Goal: Transaction & Acquisition: Purchase product/service

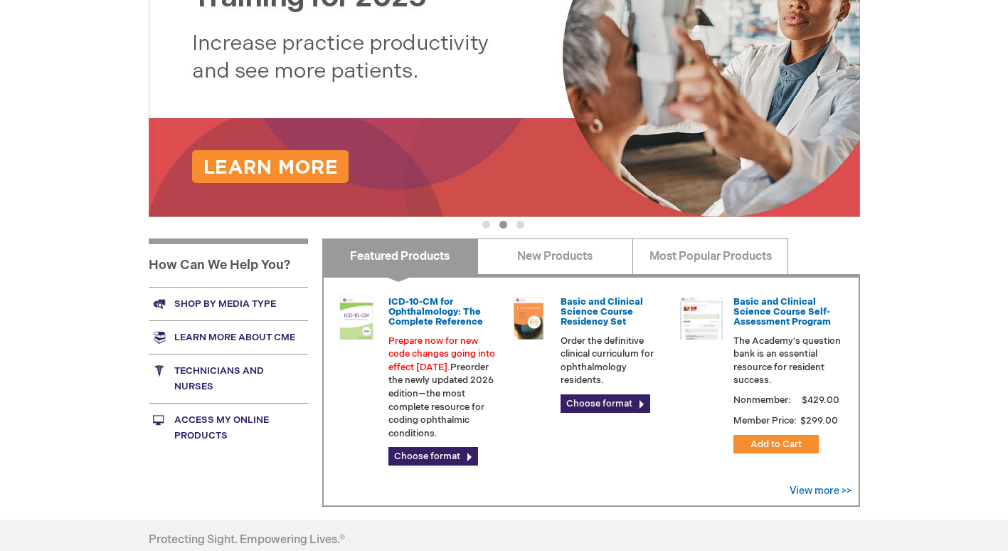
scroll to position [285, 0]
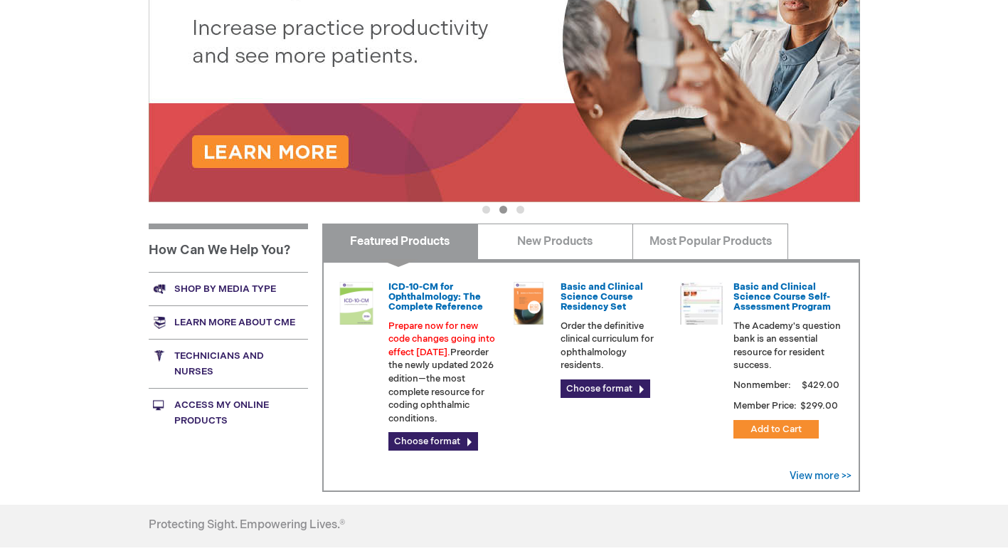
click at [208, 350] on link "Technicians and nurses" at bounding box center [228, 363] width 159 height 49
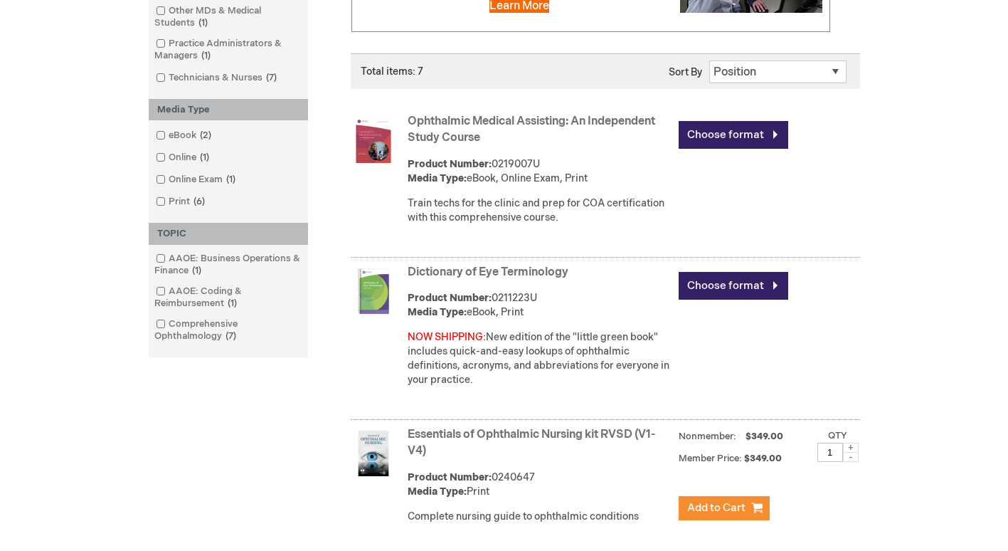
scroll to position [356, 0]
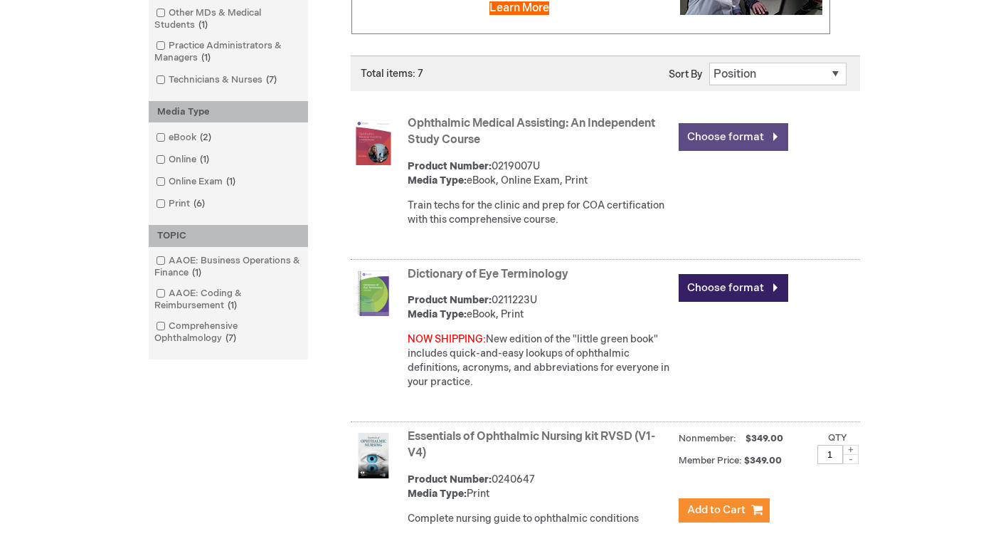
click at [733, 142] on link "Choose format" at bounding box center [734, 137] width 110 height 28
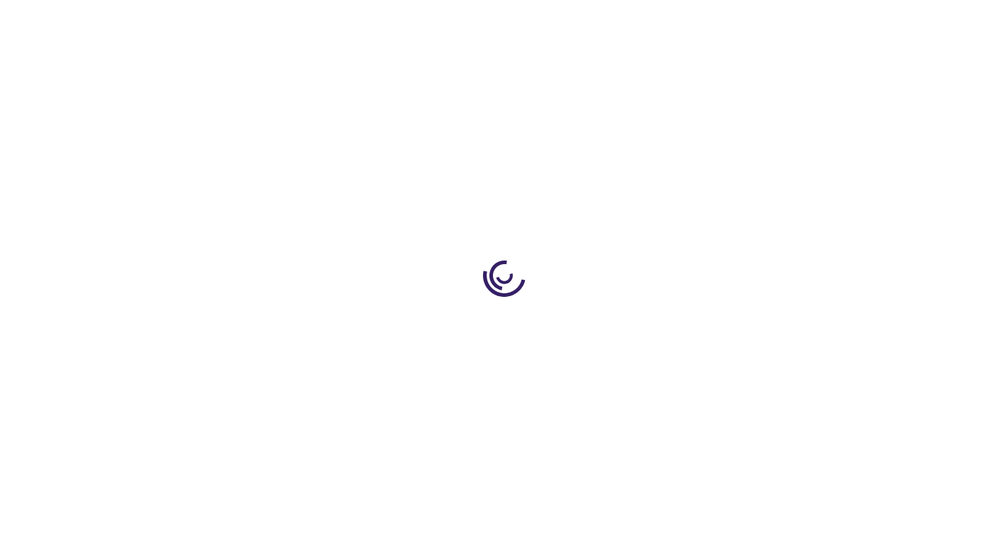
type input "0"
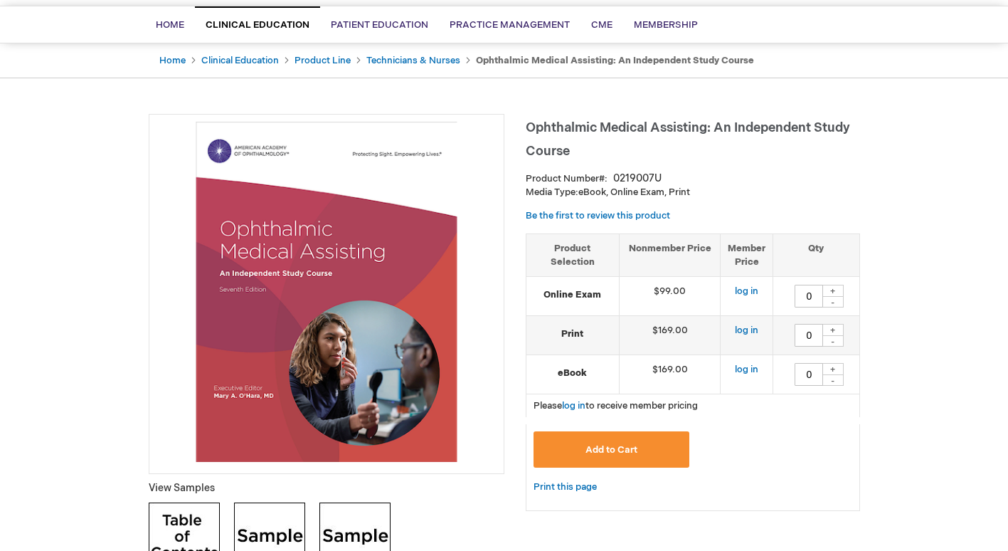
scroll to position [142, 0]
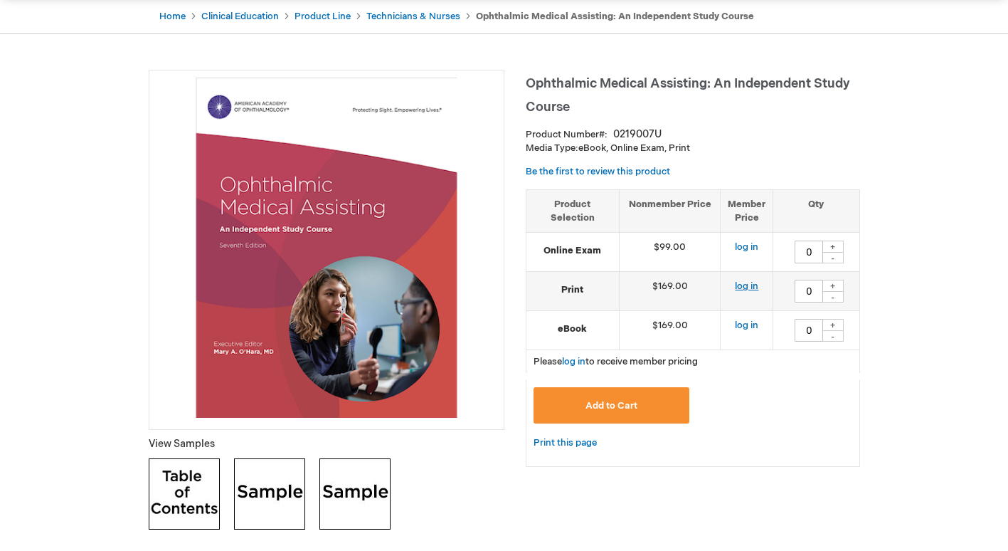
click at [751, 285] on link "log in" at bounding box center [746, 285] width 23 height 11
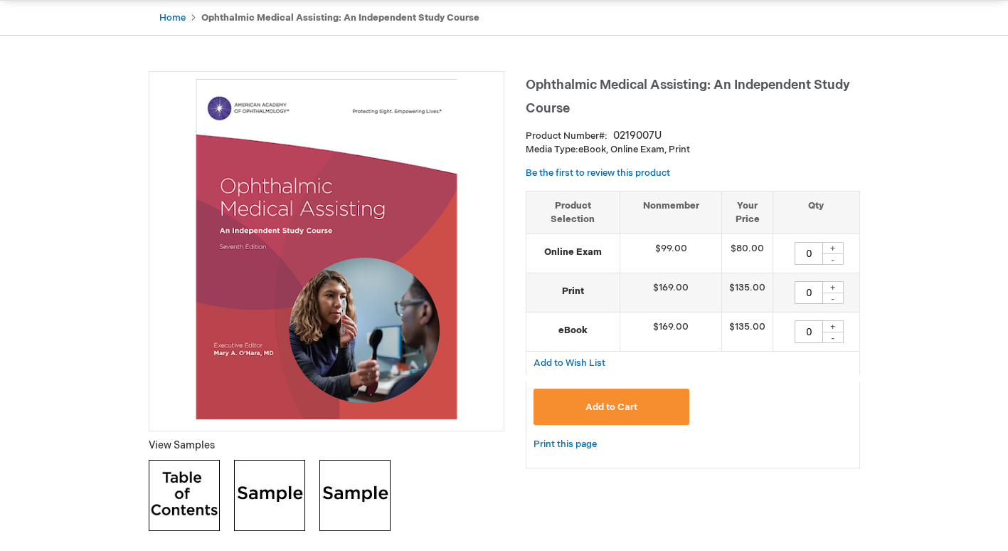
scroll to position [142, 0]
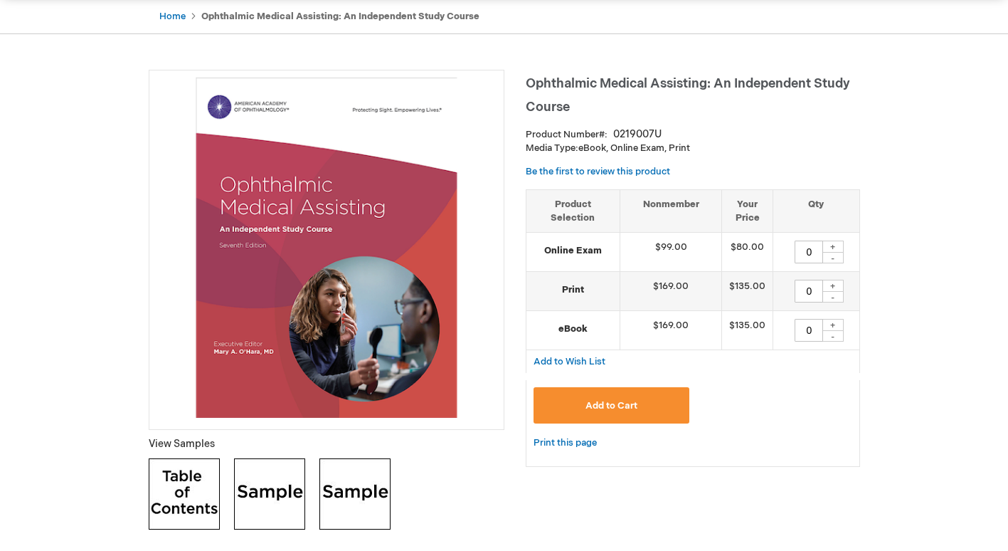
click at [831, 285] on div "+" at bounding box center [833, 286] width 21 height 12
type input "1"
click at [835, 246] on div "+" at bounding box center [833, 247] width 21 height 12
type input "1"
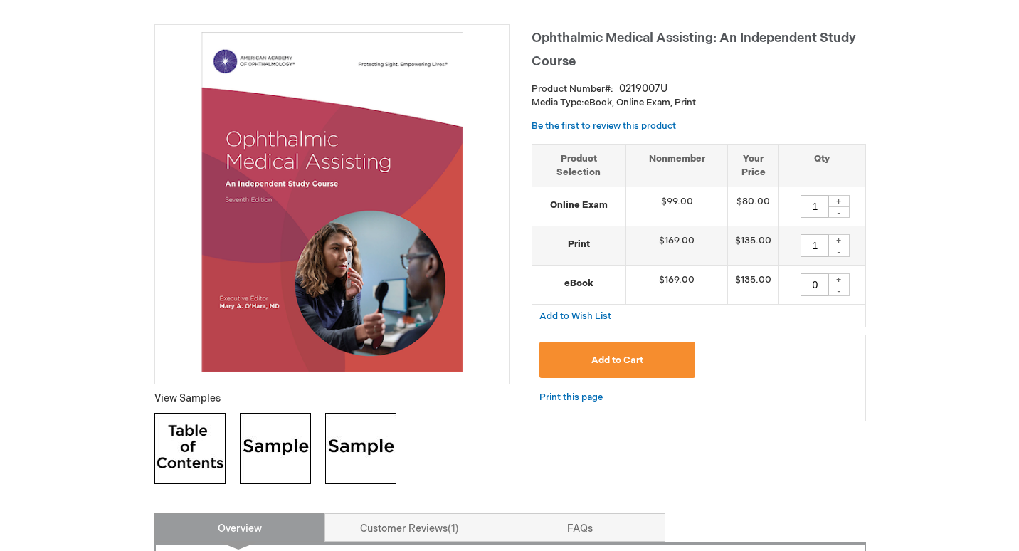
scroll to position [213, 0]
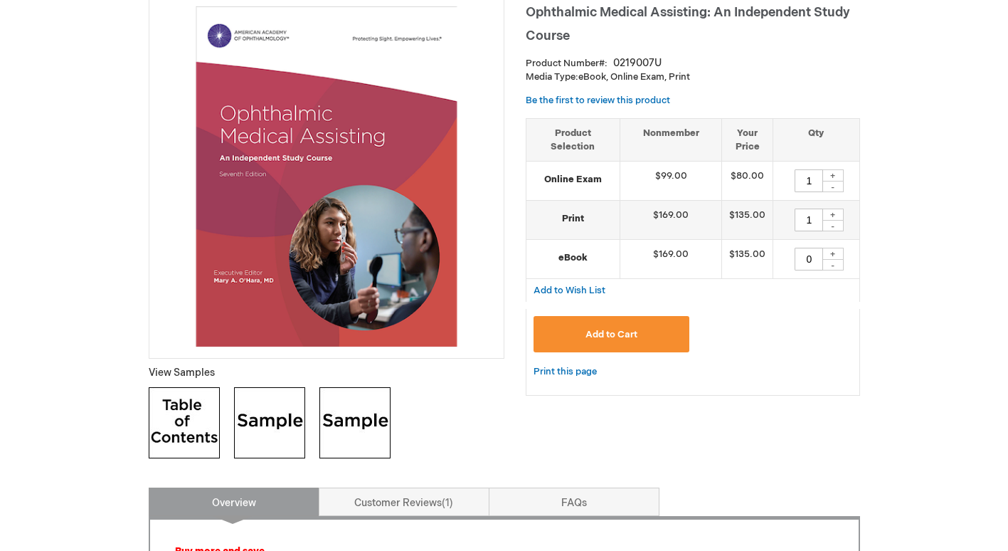
click at [623, 337] on span "Add to Cart" at bounding box center [612, 334] width 52 height 11
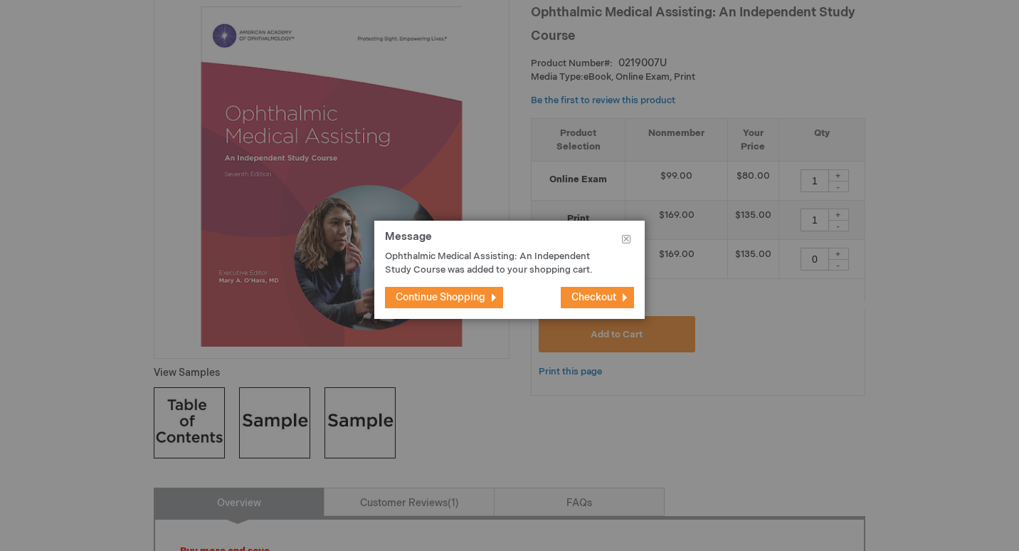
click at [581, 302] on span "Checkout" at bounding box center [593, 297] width 45 height 12
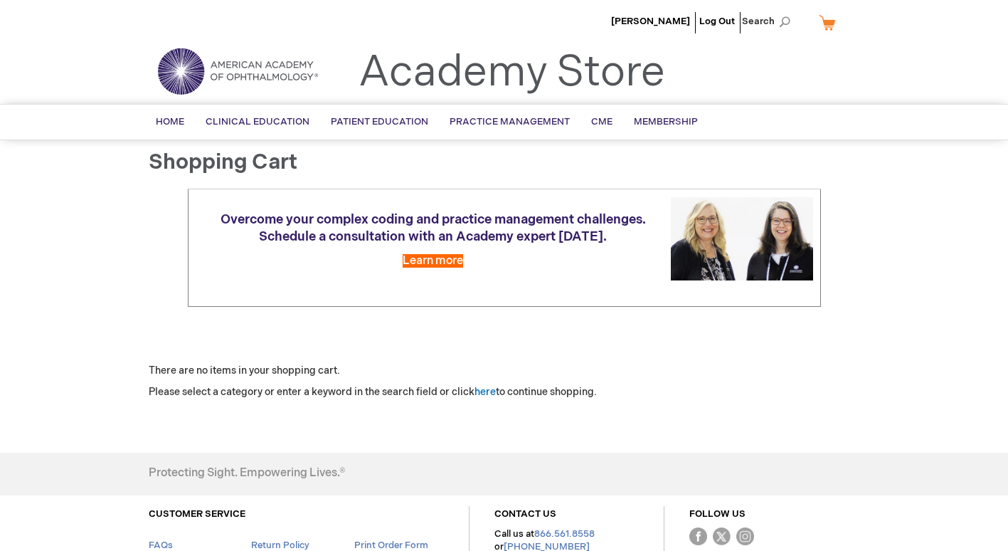
click at [825, 26] on link "My Cart" at bounding box center [833, 22] width 34 height 25
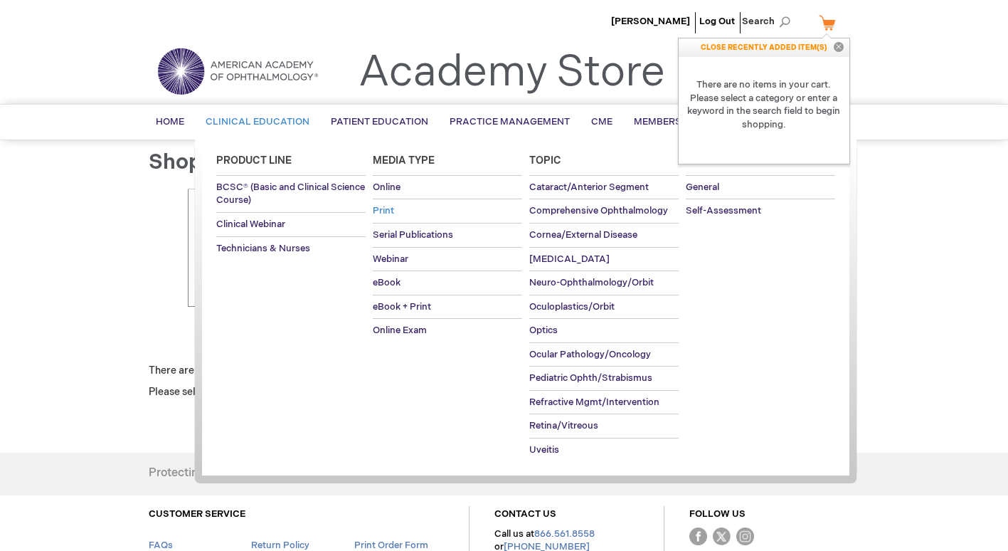
click at [387, 211] on span "Print" at bounding box center [383, 210] width 21 height 11
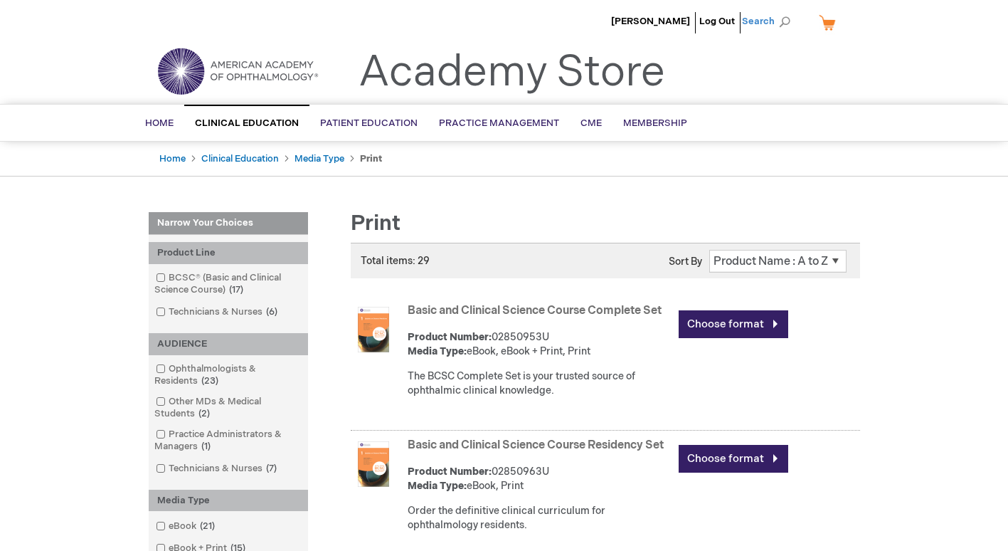
click at [793, 26] on span "Search" at bounding box center [769, 21] width 54 height 28
type input "medical assisting"
click at [779, 11] on button "Search" at bounding box center [784, 22] width 11 height 23
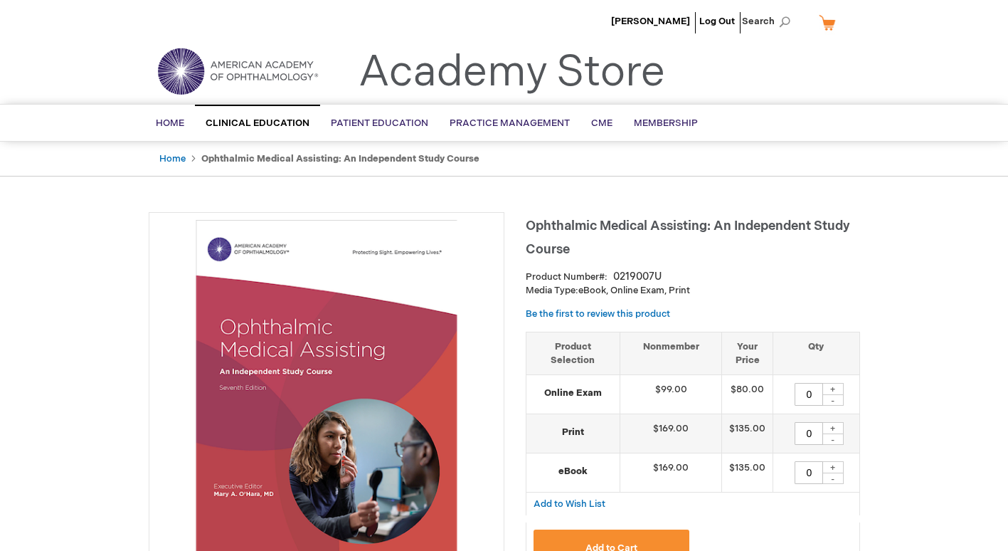
click at [830, 387] on div "+" at bounding box center [833, 389] width 21 height 12
type input "1"
click at [837, 430] on div "+" at bounding box center [833, 428] width 21 height 12
type input "1"
click at [622, 540] on button "Add to Cart" at bounding box center [612, 547] width 157 height 36
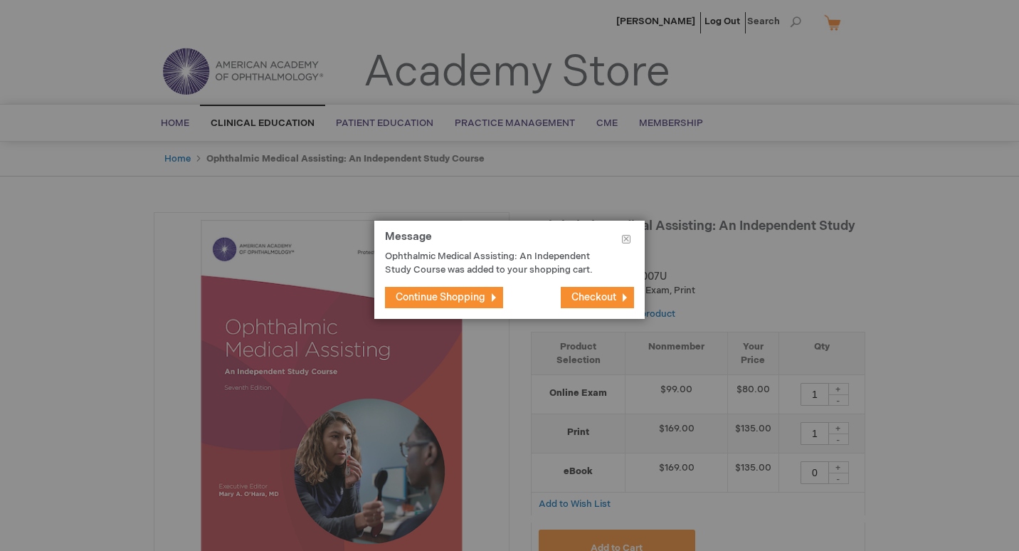
click at [608, 297] on span "Checkout" at bounding box center [593, 297] width 45 height 12
